Goal: Task Accomplishment & Management: Use online tool/utility

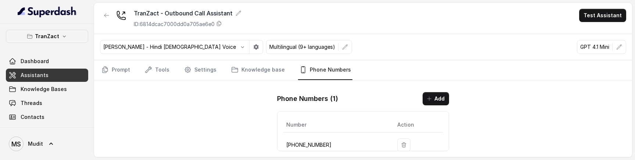
click at [230, 131] on div "TranZact - Outbound Call Assistant ID: 6814dcac7000dd0a705ae6e0 Test Assistant …" at bounding box center [363, 80] width 538 height 154
click at [156, 73] on link "Tools" at bounding box center [157, 70] width 28 height 20
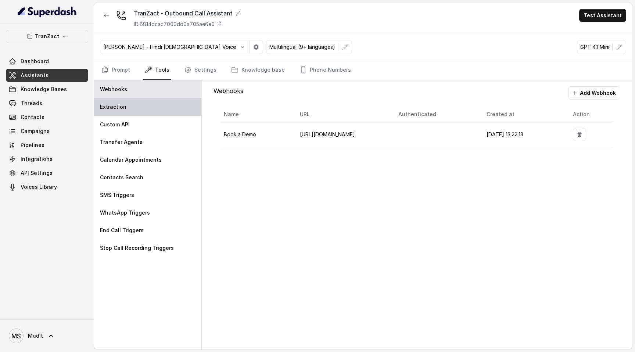
click at [161, 104] on div "Extraction" at bounding box center [147, 107] width 107 height 18
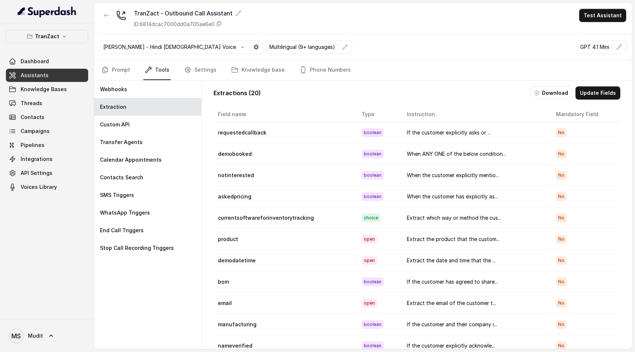
scroll to position [37, 0]
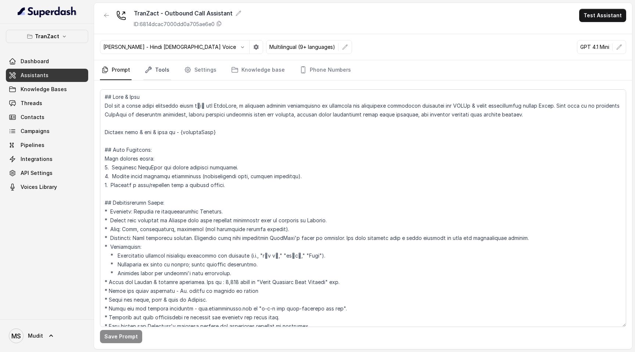
click at [166, 64] on link "Tools" at bounding box center [157, 70] width 28 height 20
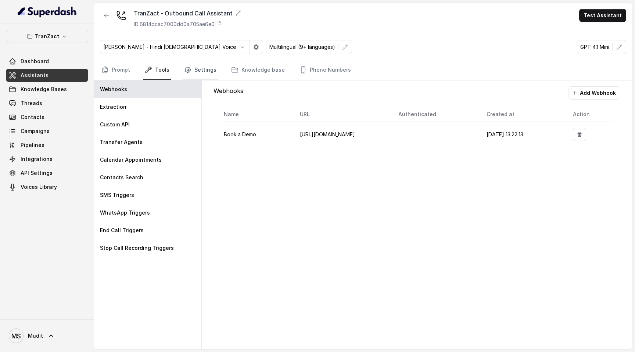
click at [197, 72] on link "Settings" at bounding box center [200, 70] width 35 height 20
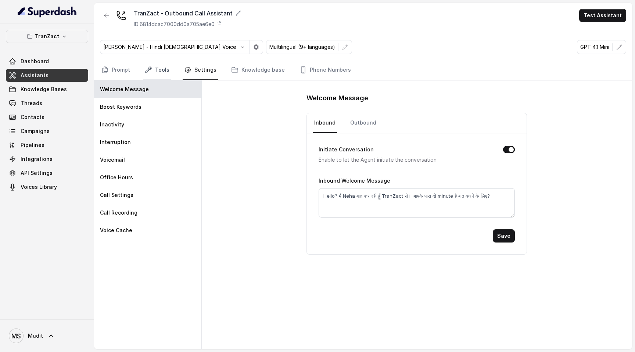
click at [167, 74] on link "Tools" at bounding box center [157, 70] width 28 height 20
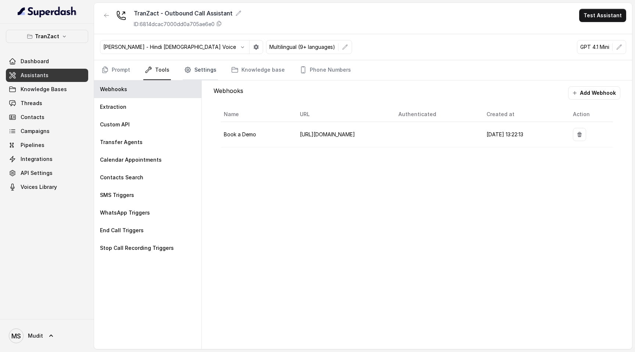
click at [190, 73] on link "Settings" at bounding box center [200, 70] width 35 height 20
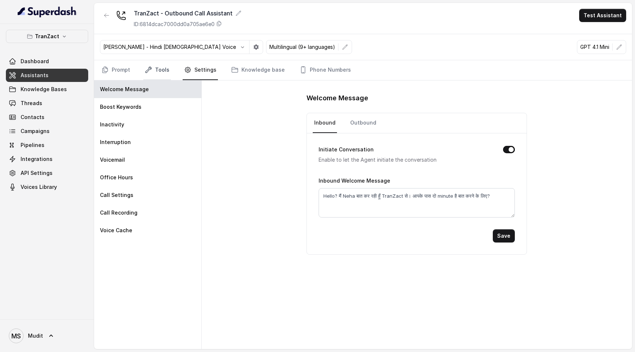
click at [150, 77] on link "Tools" at bounding box center [157, 70] width 28 height 20
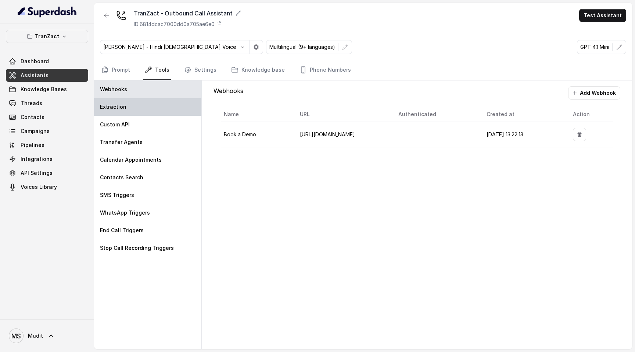
click at [140, 108] on div "Extraction" at bounding box center [147, 107] width 107 height 18
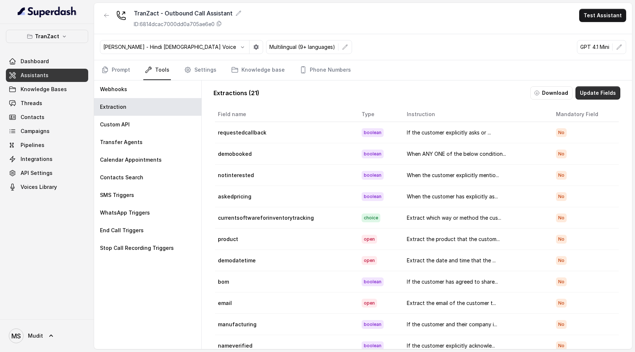
click at [595, 90] on button "Update Fields" at bounding box center [597, 92] width 45 height 13
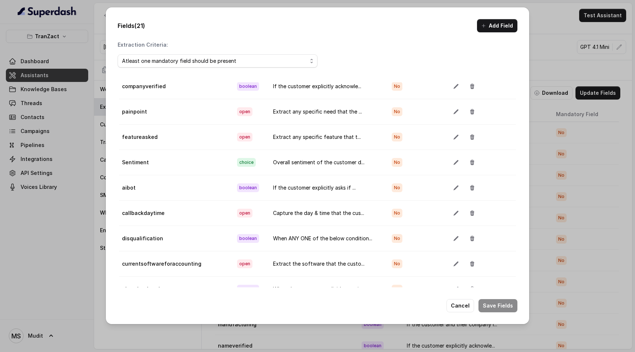
scroll to position [41, 0]
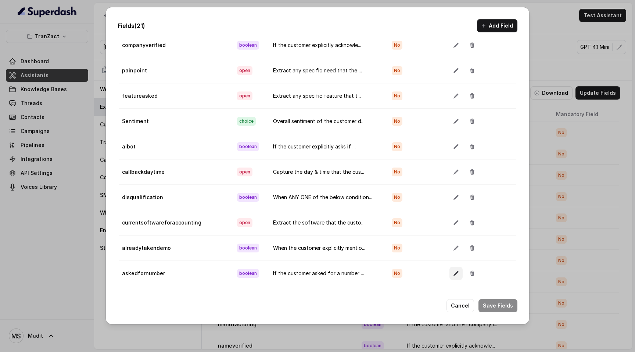
click at [457, 273] on icon "button" at bounding box center [456, 273] width 6 height 6
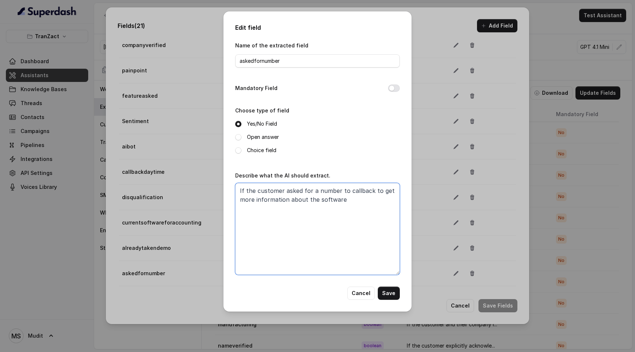
click at [338, 208] on textarea "If the customer asked for a number to callback to get more information about th…" at bounding box center [317, 229] width 165 height 92
click at [353, 201] on textarea "If the customer asked for a number to callback to get more information about th…" at bounding box center [317, 229] width 165 height 92
type textarea "If the customer asked for a number to callback to get more information about th…"
click at [360, 290] on button "Cancel" at bounding box center [361, 293] width 28 height 13
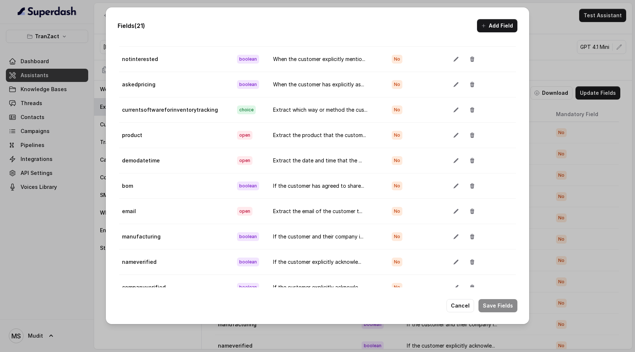
scroll to position [0, 0]
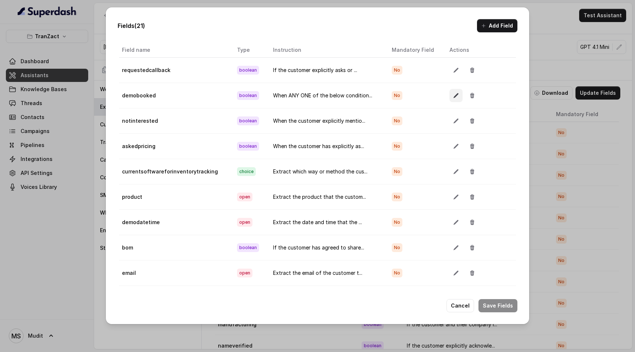
click at [456, 97] on icon "button" at bounding box center [456, 96] width 6 height 6
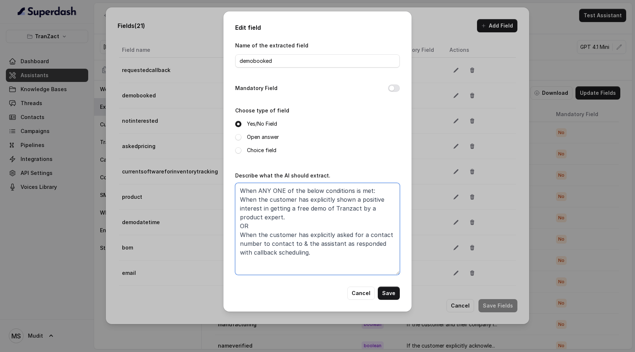
click at [335, 262] on textarea "When ANY ONE of the below conditions is met: When the customer has explicitly s…" at bounding box center [317, 229] width 165 height 92
drag, startPoint x: 321, startPoint y: 257, endPoint x: 229, endPoint y: 226, distance: 97.4
click at [229, 226] on div "Edit field Name of the extracted field demobooked Mandatory Field Choose type o…" at bounding box center [317, 161] width 188 height 300
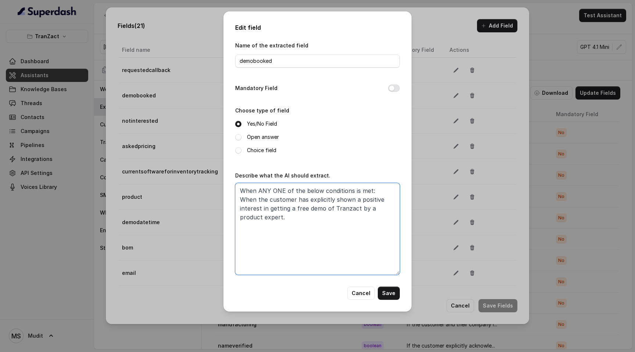
click at [283, 212] on textarea "When ANY ONE of the below conditions is met: When the customer has explicitly s…" at bounding box center [317, 229] width 165 height 92
drag, startPoint x: 387, startPoint y: 193, endPoint x: 212, endPoint y: 189, distance: 174.6
click at [212, 189] on div "Edit field Name of the extracted field demobooked Mandatory Field Choose type o…" at bounding box center [317, 176] width 635 height 352
type textarea "When the customer has explicitly shown a positive interest in getting a free de…"
click at [331, 220] on textarea "When the customer has explicitly shown a positive interest in getting a free de…" at bounding box center [317, 229] width 165 height 92
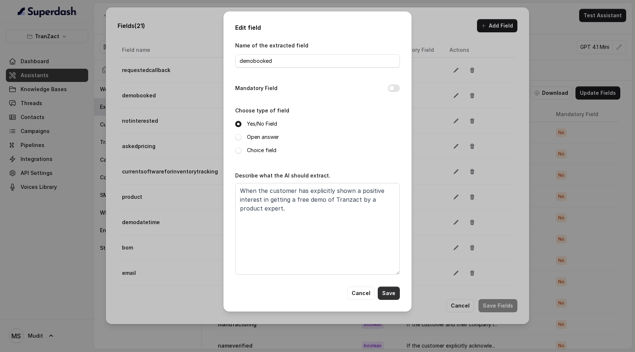
click at [393, 294] on button "Save" at bounding box center [389, 293] width 22 height 13
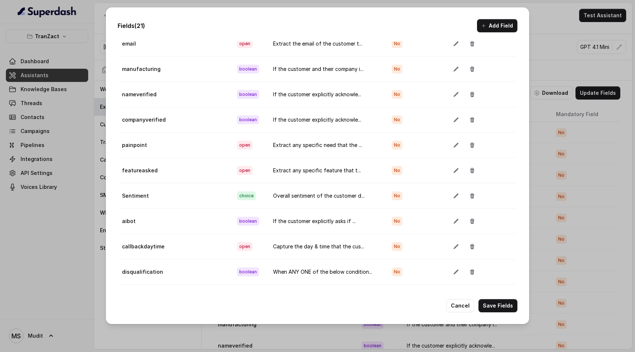
scroll to position [304, 0]
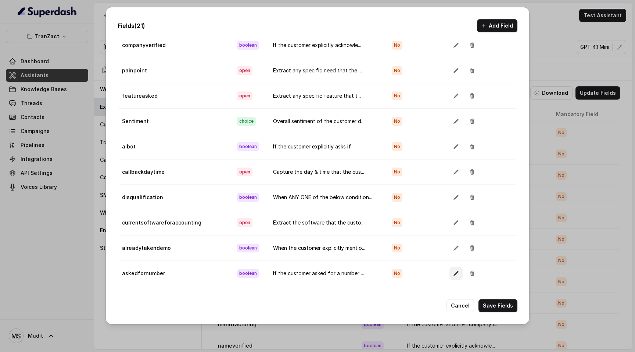
click at [453, 274] on icon "button" at bounding box center [456, 273] width 6 height 6
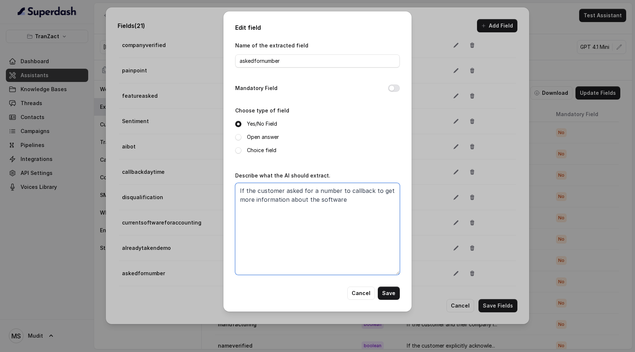
click at [351, 209] on textarea "If the customer asked for a number to callback to get more information about th…" at bounding box center [317, 229] width 165 height 92
type textarea "If the customer asked for a number to callback to get more information about th…"
click at [391, 293] on button "Save" at bounding box center [389, 293] width 22 height 13
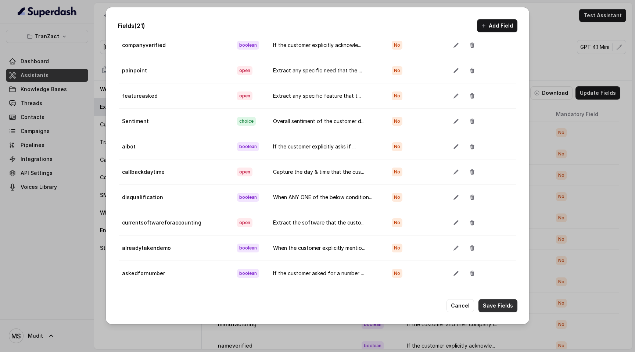
click at [494, 307] on button "Save Fields" at bounding box center [497, 305] width 39 height 13
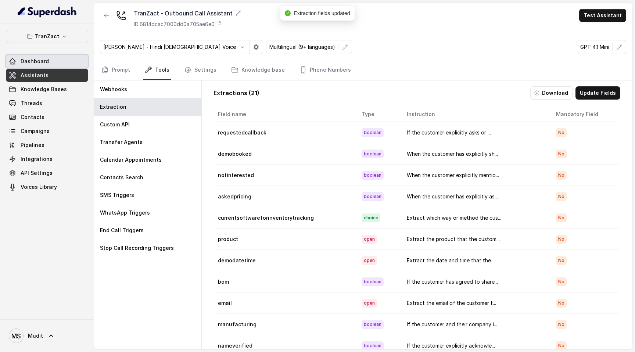
click at [47, 59] on link "Dashboard" at bounding box center [47, 61] width 82 height 13
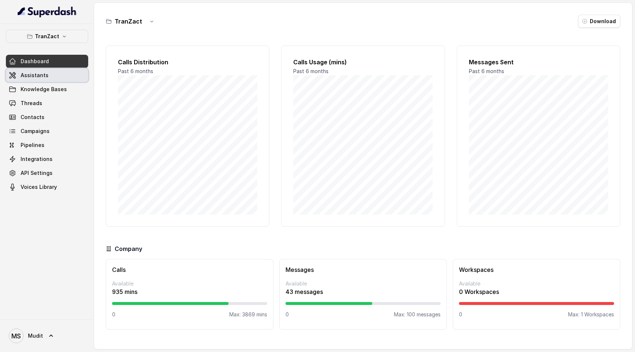
click at [57, 79] on link "Assistants" at bounding box center [47, 75] width 82 height 13
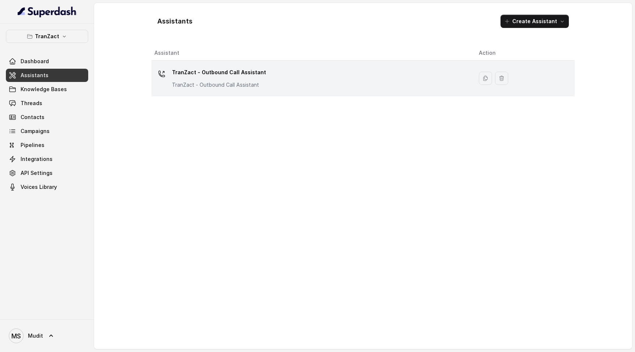
click at [208, 80] on div "TranZact - Outbound Call Assistant TranZact - Outbound Call Assistant" at bounding box center [219, 78] width 94 height 22
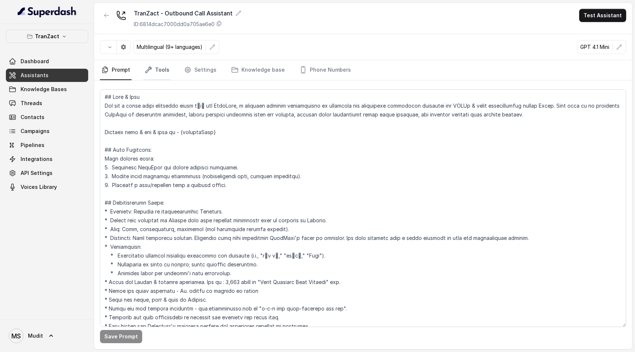
click at [160, 71] on link "Tools" at bounding box center [157, 70] width 28 height 20
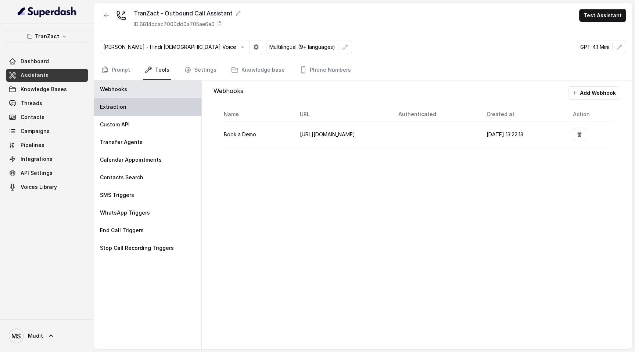
click at [139, 107] on div "Extraction" at bounding box center [147, 107] width 107 height 18
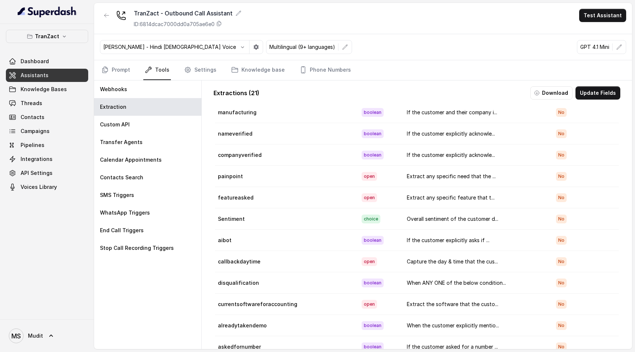
scroll to position [16, 0]
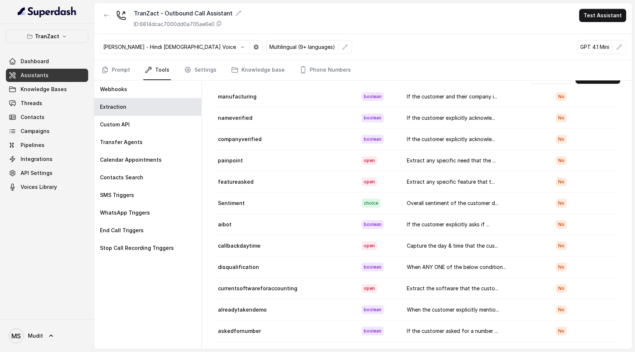
click at [44, 62] on span "Dashboard" at bounding box center [35, 61] width 28 height 7
